Goal: Ask a question

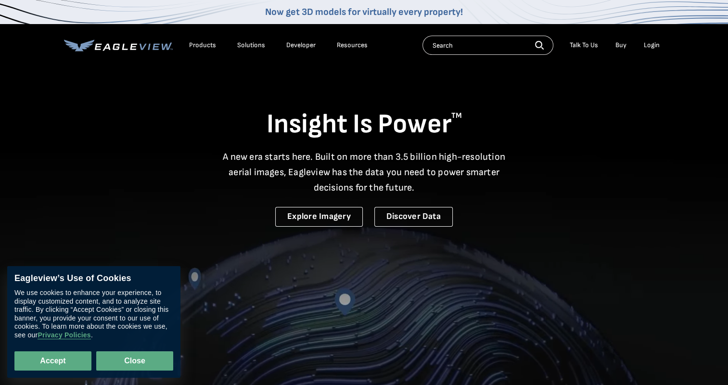
click at [129, 363] on button "Close" at bounding box center [134, 360] width 77 height 19
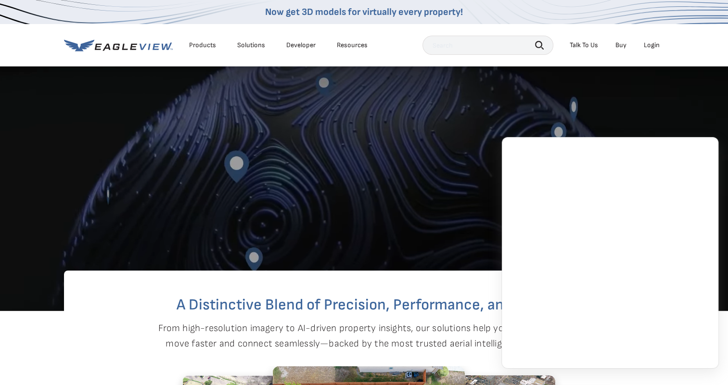
scroll to position [289, 0]
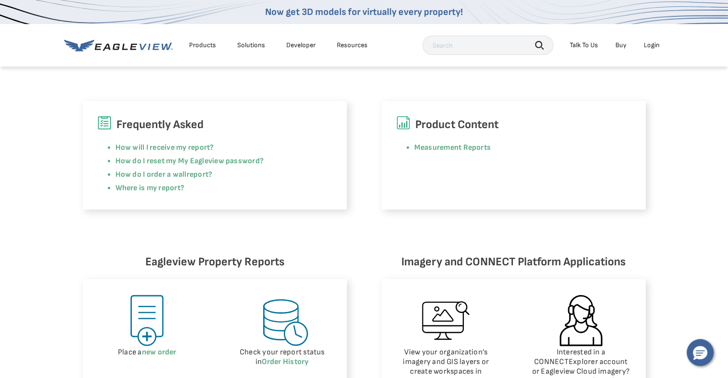
scroll to position [337, 0]
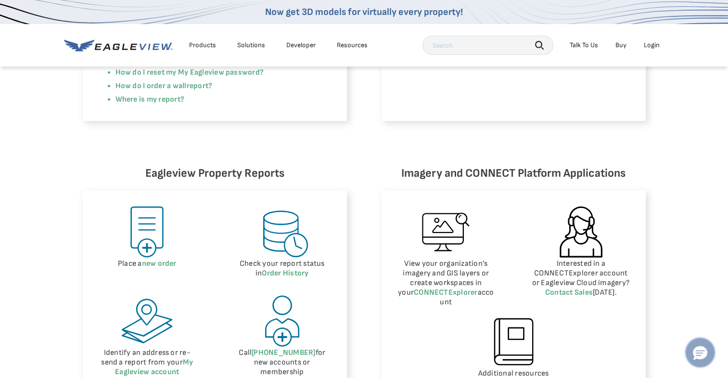
click at [700, 352] on icon "Hello, have a question? Let’s chat." at bounding box center [700, 353] width 14 height 14
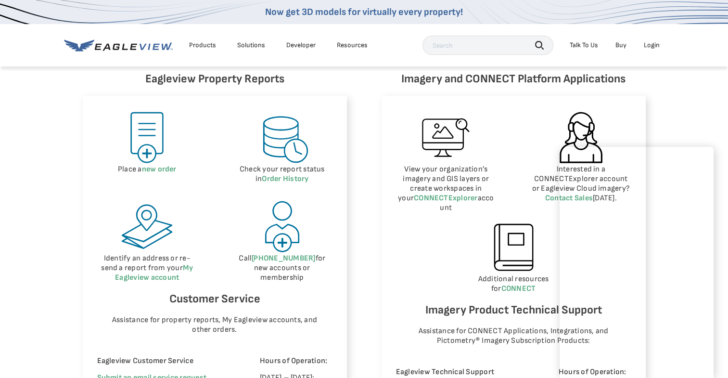
scroll to position [433, 0]
